Goal: Complete application form: Complete application form

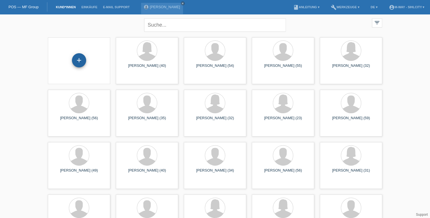
click at [78, 58] on div "+" at bounding box center [79, 60] width 14 height 14
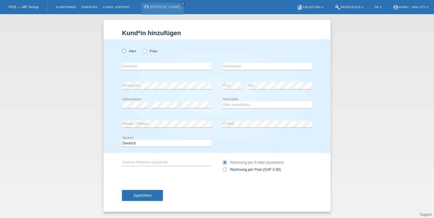
click at [121, 48] on icon at bounding box center [121, 48] width 0 height 0
click at [123, 50] on input "Herr" at bounding box center [124, 51] width 4 height 4
radio input "true"
click at [149, 66] on input "text" at bounding box center [166, 66] width 89 height 7
type input "Manuel"
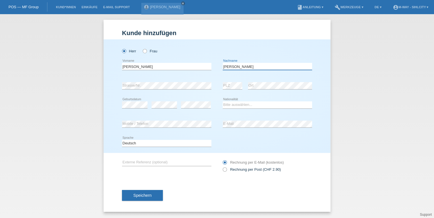
type input "Ulrich"
select select "DE"
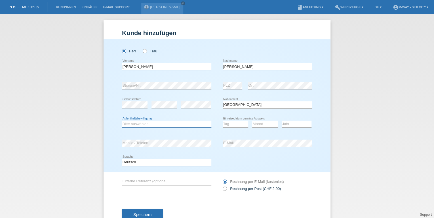
click at [170, 124] on select "Bitte auswählen... C B B - Flüchtlingsstatus Andere" at bounding box center [166, 124] width 89 height 7
click at [122, 121] on select "Bitte auswählen... C B B - Flüchtlingsstatus Andere" at bounding box center [166, 124] width 89 height 7
click at [159, 122] on select "Bitte auswählen... C B B - Flüchtlingsstatus Andere" at bounding box center [166, 124] width 89 height 7
select select "B"
click at [122, 121] on select "Bitte auswählen... C B B - Flüchtlingsstatus Andere" at bounding box center [166, 124] width 89 height 7
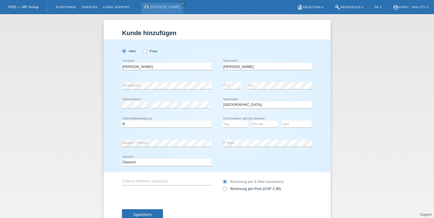
click at [241, 129] on div "Tag 01 02 03 04 05 06 07 08 09 10 11 12 13 14 15 16" at bounding box center [235, 124] width 26 height 19
click at [237, 124] on select "Tag 01 02 03 04 05 06 07 08 09 10 11" at bounding box center [235, 124] width 26 height 7
select select "23"
click at [222, 121] on select "Tag 01 02 03 04 05 06 07 08 09 10 11" at bounding box center [235, 124] width 26 height 7
click at [264, 123] on select "Monat 01 02 03 04 05 06 07 08 09 10 11" at bounding box center [265, 124] width 26 height 7
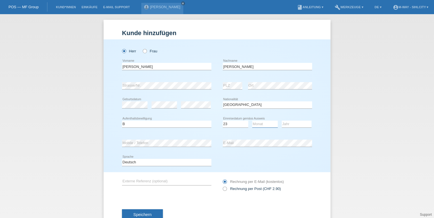
select select "12"
click at [252, 121] on select "Monat 01 02 03 04 05 06 07 08 09 10 11" at bounding box center [265, 124] width 26 height 7
click at [295, 122] on select "Jahr 2025 2024 2023 2022 2021 2020 2019 2018 2017 2016 2015 2014 2013 2012 2011…" at bounding box center [296, 124] width 30 height 7
select select "2020"
click at [281, 121] on select "Jahr 2025 2024 2023 2022 2021 2020 2019 2018 2017 2016 2015 2014 2013 2012 2011…" at bounding box center [296, 124] width 30 height 7
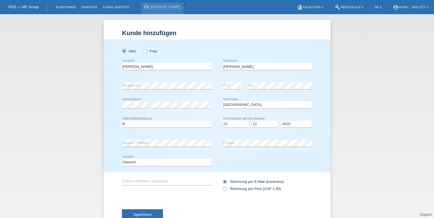
click at [200, 205] on div "Speichern" at bounding box center [217, 214] width 190 height 33
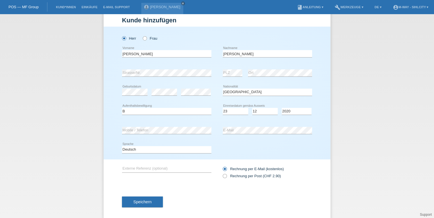
scroll to position [18, 0]
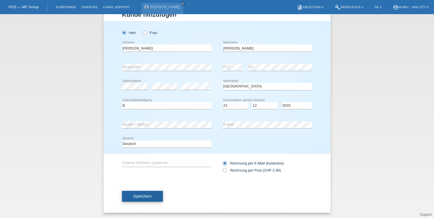
click at [137, 195] on span "Speichern" at bounding box center [142, 196] width 18 height 5
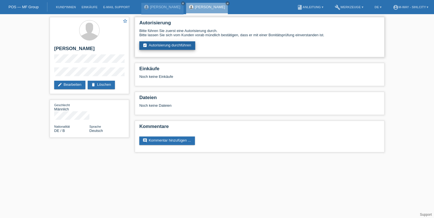
click at [160, 44] on link "assignment_turned_in Autorisierung durchführen" at bounding box center [167, 45] width 56 height 9
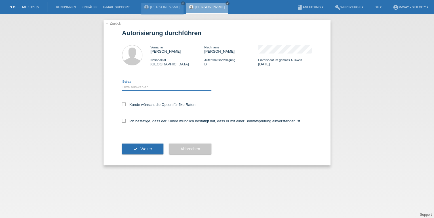
click at [139, 89] on select "Bitte auswählen CHF 1.00 - CHF 499.00 CHF 500.00 - CHF 1'999.00 CHF 2'000.00 - …" at bounding box center [166, 87] width 89 height 7
select select "3"
click at [122, 84] on select "Bitte auswählen CHF 1.00 - CHF 499.00 CHF 500.00 - CHF 1'999.00 CHF 2'000.00 - …" at bounding box center [166, 87] width 89 height 7
click at [123, 105] on icon at bounding box center [124, 105] width 4 height 4
click at [123, 105] on input "Kunde wünscht die Option für fixe Raten" at bounding box center [124, 105] width 4 height 4
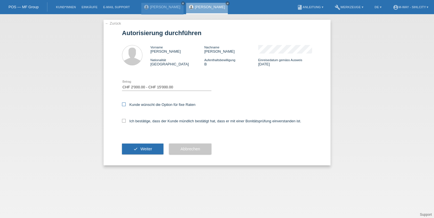
checkbox input "true"
click at [125, 121] on icon at bounding box center [124, 121] width 4 height 4
click at [125, 121] on input "Ich bestätige, dass der Kunde mündlich bestätigt hat, dass er mit einer Bonität…" at bounding box center [124, 121] width 4 height 4
checkbox input "true"
click at [142, 147] on span "Weiter" at bounding box center [146, 149] width 12 height 5
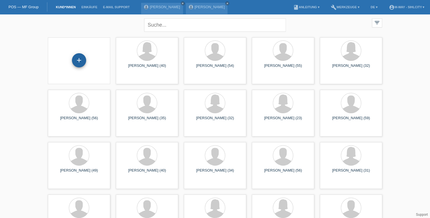
click at [80, 58] on div "+" at bounding box center [79, 60] width 14 height 14
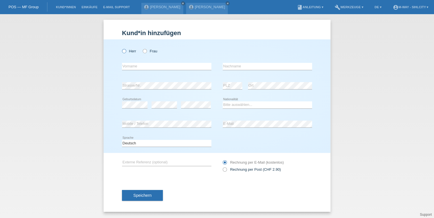
click at [121, 48] on icon at bounding box center [121, 48] width 0 height 0
click at [124, 53] on input "Herr" at bounding box center [124, 51] width 4 height 4
radio input "true"
click at [142, 48] on icon at bounding box center [142, 48] width 0 height 0
click at [143, 51] on input "Frau" at bounding box center [145, 51] width 4 height 4
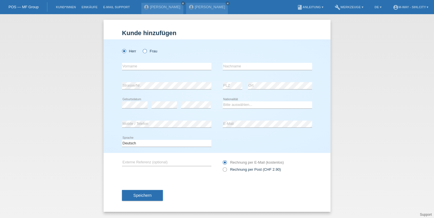
radio input "true"
click at [148, 64] on input "text" at bounding box center [166, 66] width 89 height 7
type input "[PERSON_NAME] [PERSON_NAME]"
type input "Taher El Sayed"
click at [228, 107] on select "Bitte auswählen... Schweiz Deutschland Liechtenstein Österreich ------------ Af…" at bounding box center [266, 104] width 89 height 7
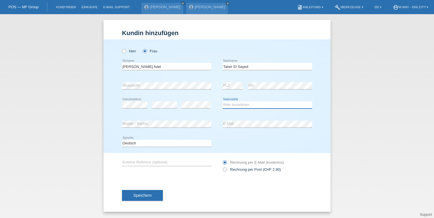
select select "US"
click at [222, 101] on select "Bitte auswählen... Schweiz Deutschland Liechtenstein Österreich ------------ Af…" at bounding box center [266, 104] width 89 height 7
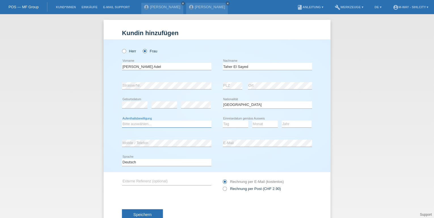
click at [188, 124] on select "Bitte auswählen... C B B - Flüchtlingsstatus Andere" at bounding box center [166, 124] width 89 height 7
select select "B"
click at [122, 121] on select "Bitte auswählen... C B B - Flüchtlingsstatus Andere" at bounding box center [166, 124] width 89 height 7
click at [234, 125] on select "Tag 01 02 03 04 05 06 07 08 09 10 11" at bounding box center [235, 124] width 26 height 7
select select "23"
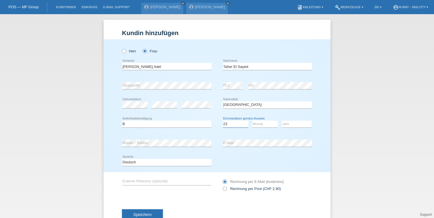
click at [222, 121] on select "Tag 01 02 03 04 05 06 07 08 09 10 11" at bounding box center [235, 124] width 26 height 7
click at [260, 122] on select "Monat 01 02 03 04 05 06 07 08 09 10 11" at bounding box center [265, 124] width 26 height 7
select select "12"
click at [252, 121] on select "Monat 01 02 03 04 05 06 07 08 09 10 11" at bounding box center [265, 124] width 26 height 7
click at [282, 124] on select "Jahr 2025 2024 2023 2022 2021 2020 2019 2018 2017 2016 2015 2014 2013 2012 2011…" at bounding box center [296, 124] width 30 height 7
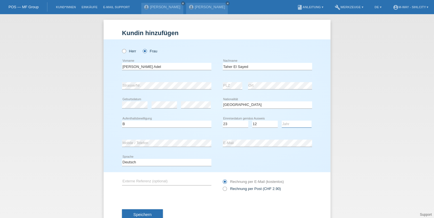
select select "2020"
click at [281, 121] on select "Jahr 2025 2024 2023 2022 2021 2020 2019 2018 2017 2016 2015 2014 2013 2012 2011…" at bounding box center [296, 124] width 30 height 7
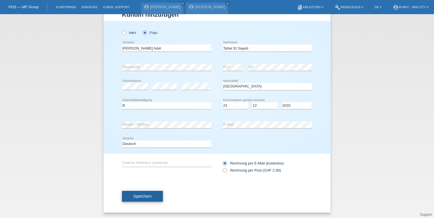
click at [135, 194] on span "Speichern" at bounding box center [142, 196] width 18 height 5
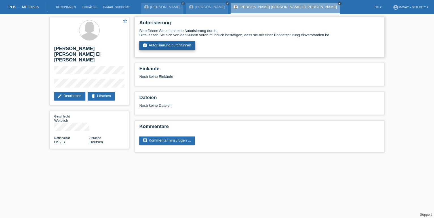
click at [164, 44] on link "assignment_turned_in Autorisierung durchführen" at bounding box center [167, 45] width 56 height 9
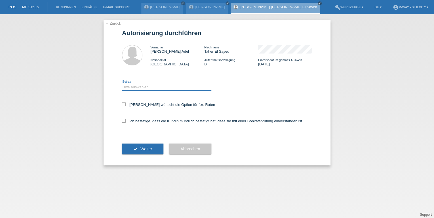
click at [133, 86] on select "Bitte auswählen CHF 1.00 - CHF 499.00 CHF 500.00 - CHF 1'999.00 CHF 2'000.00 - …" at bounding box center [166, 87] width 89 height 7
select select "3"
click at [122, 84] on select "Bitte auswählen CHF 1.00 - CHF 499.00 CHF 500.00 - CHF 1'999.00 CHF 2'000.00 - …" at bounding box center [166, 87] width 89 height 7
click at [124, 104] on icon at bounding box center [124, 105] width 4 height 4
click at [124, 104] on input "[PERSON_NAME] wünscht die Option für fixe Raten" at bounding box center [124, 105] width 4 height 4
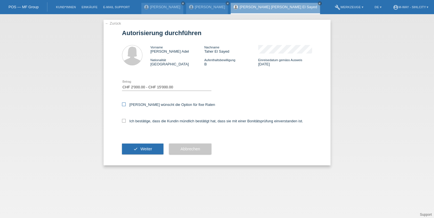
checkbox input "true"
click at [124, 118] on div "Ich bestätige, dass die Kundin mündlich bestätigt hat, dass sie mit einer Bonit…" at bounding box center [217, 122] width 190 height 19
click at [125, 120] on icon at bounding box center [124, 121] width 4 height 4
click at [125, 120] on input "Ich bestätige, dass die Kundin mündlich bestätigt hat, dass sie mit einer Bonit…" at bounding box center [124, 121] width 4 height 4
checkbox input "true"
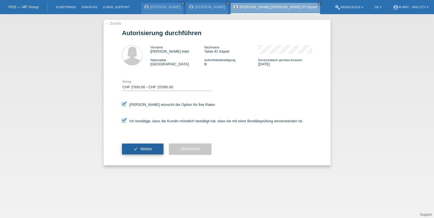
click at [144, 146] on button "check Weiter" at bounding box center [142, 149] width 41 height 11
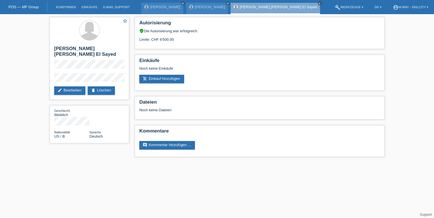
click at [318, 2] on icon "close" at bounding box center [319, 3] width 3 height 3
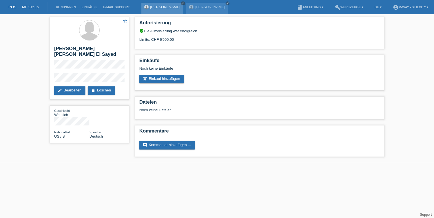
click at [184, 2] on icon "close" at bounding box center [182, 3] width 3 height 3
click at [181, 2] on icon "close" at bounding box center [182, 3] width 3 height 3
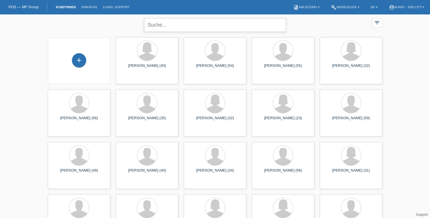
click at [182, 25] on input "text" at bounding box center [215, 24] width 142 height 13
type input "manuel ulrich"
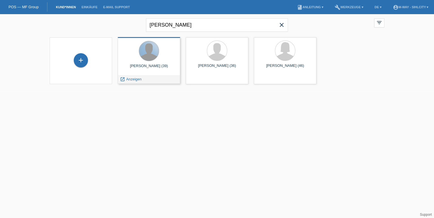
click at [152, 56] on div at bounding box center [149, 51] width 20 height 20
click at [135, 80] on span "Anzeigen" at bounding box center [133, 79] width 15 height 4
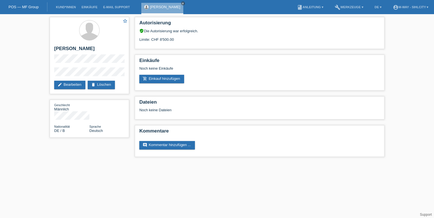
click at [27, 66] on div "star_border [PERSON_NAME] edit Bearbeiten delete Löschen Geschlecht Männlich Na…" at bounding box center [217, 88] width 434 height 148
